Goal: Entertainment & Leisure: Consume media (video, audio)

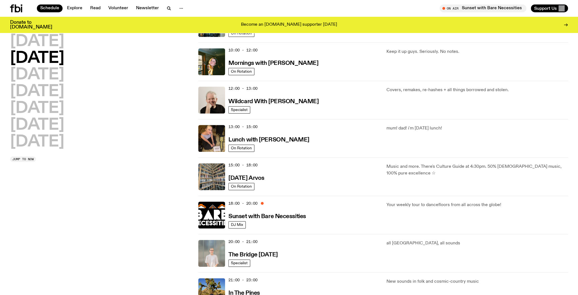
scroll to position [145, 0]
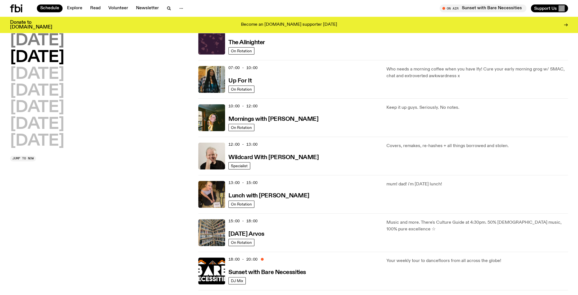
click at [36, 40] on h2 "Monday" at bounding box center [37, 41] width 54 height 16
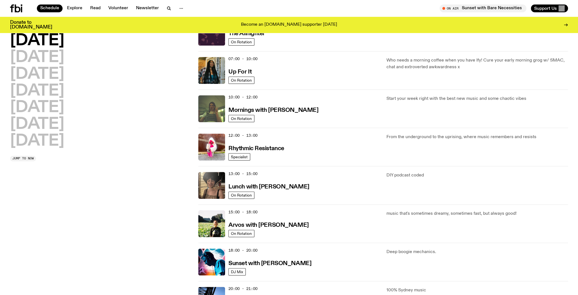
scroll to position [45, 0]
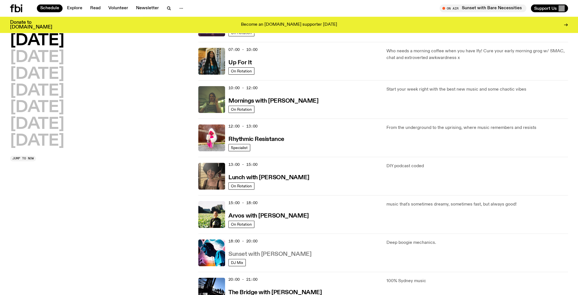
click at [282, 253] on h3 "Sunset with Simon Caldwell" at bounding box center [269, 254] width 83 height 6
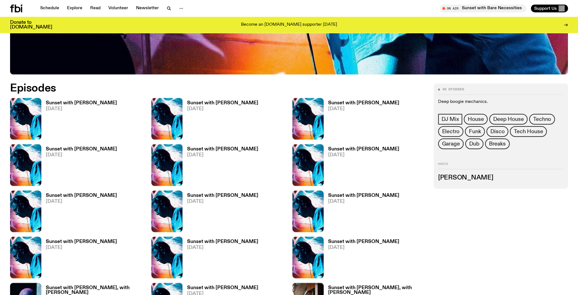
scroll to position [320, 0]
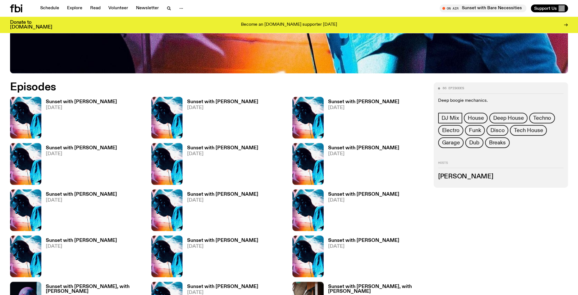
click at [75, 100] on h3 "Sunset with Simon Caldwell" at bounding box center [81, 101] width 71 height 5
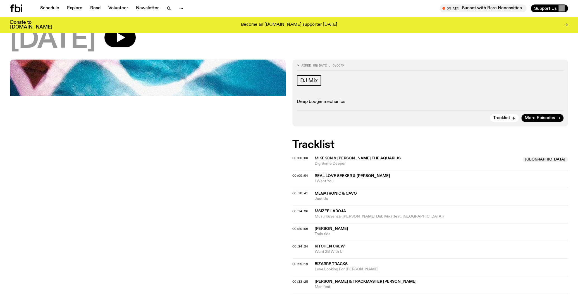
scroll to position [58, 0]
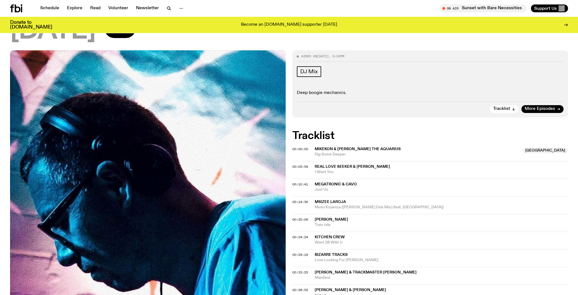
click at [374, 153] on span "Dig Some Deeper" at bounding box center [417, 154] width 204 height 5
drag, startPoint x: 342, startPoint y: 240, endPoint x: 315, endPoint y: 235, distance: 26.8
click at [315, 240] on span "Want 2B With U" at bounding box center [441, 242] width 253 height 5
